Goal: Task Accomplishment & Management: Use online tool/utility

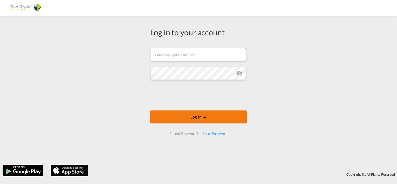
type input "[EMAIL_ADDRESS][DOMAIN_NAME]"
click at [196, 116] on button "Log In" at bounding box center [198, 116] width 97 height 13
